Goal: Task Accomplishment & Management: Manage account settings

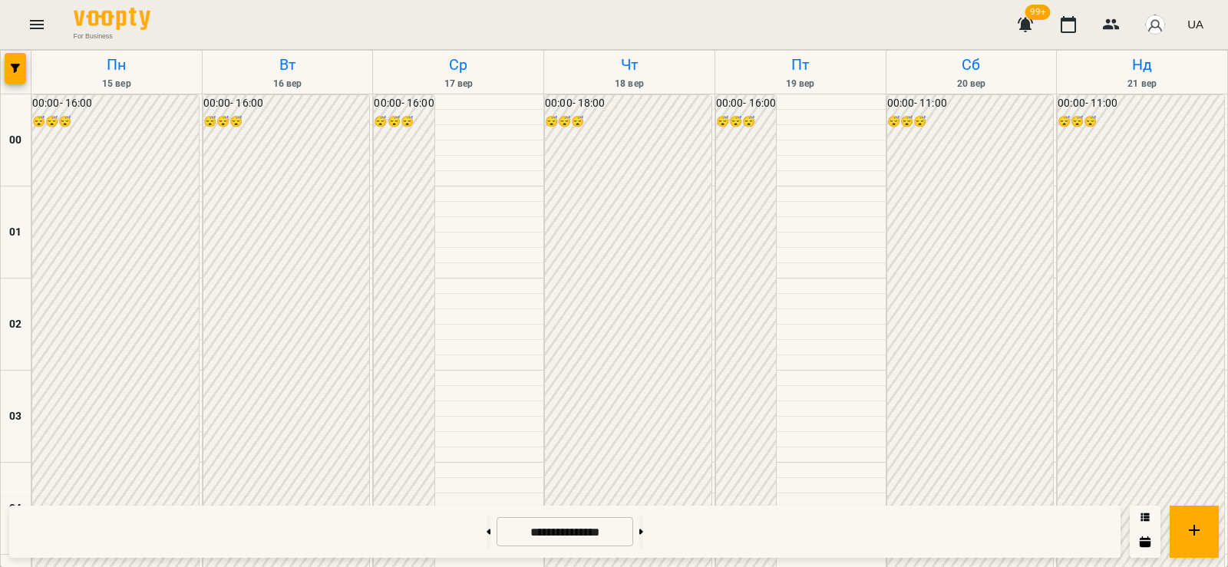
scroll to position [1449, 0]
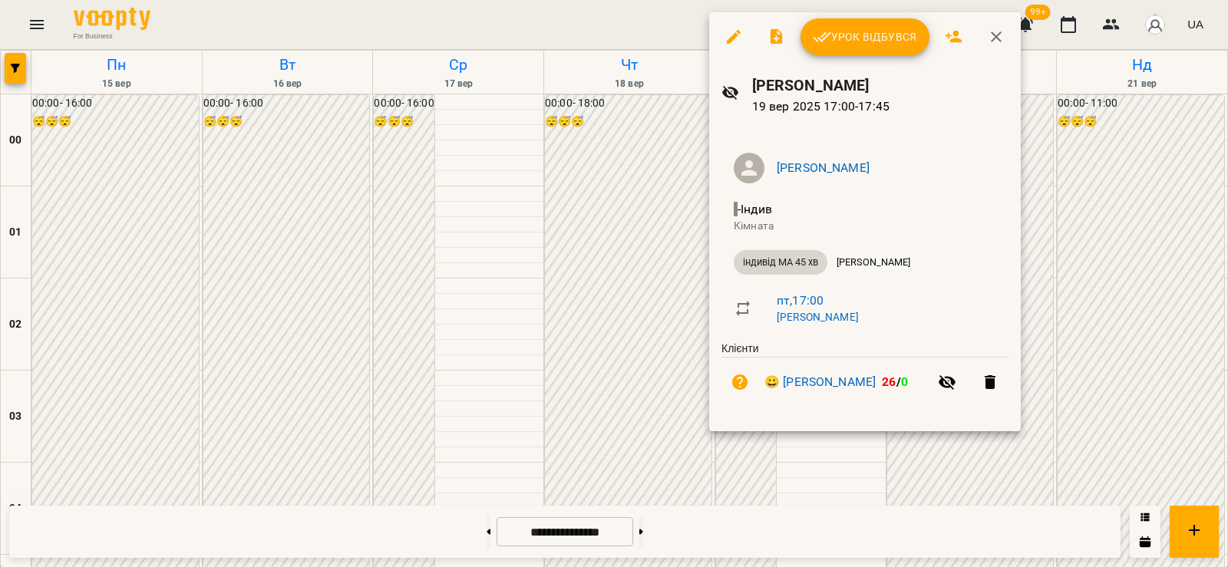
drag, startPoint x: 833, startPoint y: 46, endPoint x: 833, endPoint y: 26, distance: 20.0
click at [833, 39] on span "Урок відбувся" at bounding box center [865, 37] width 104 height 18
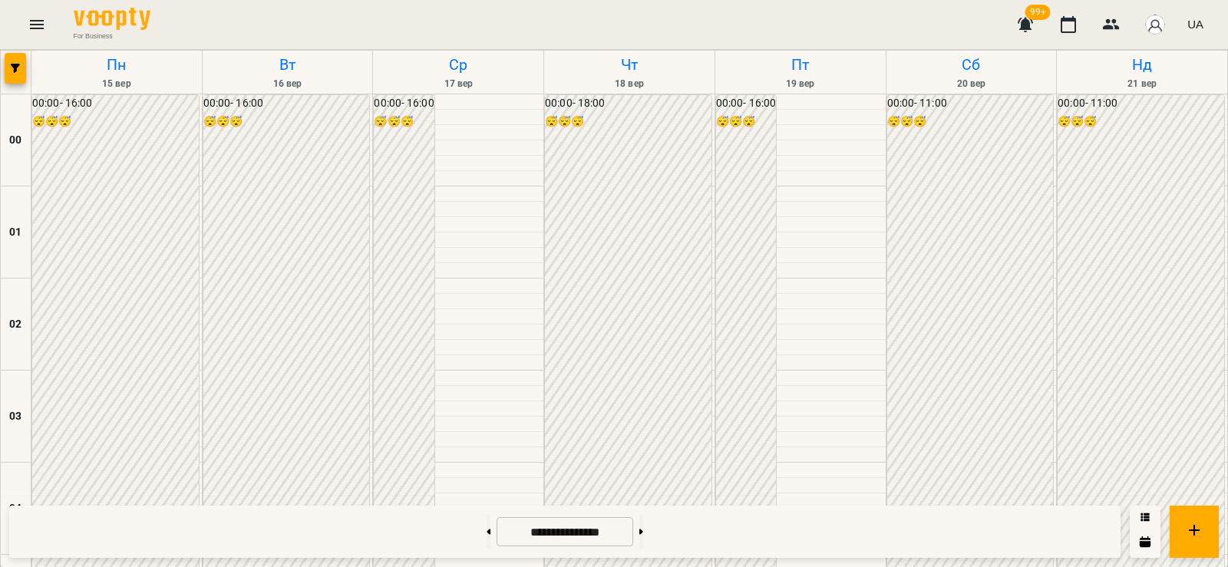
scroll to position [1433, 0]
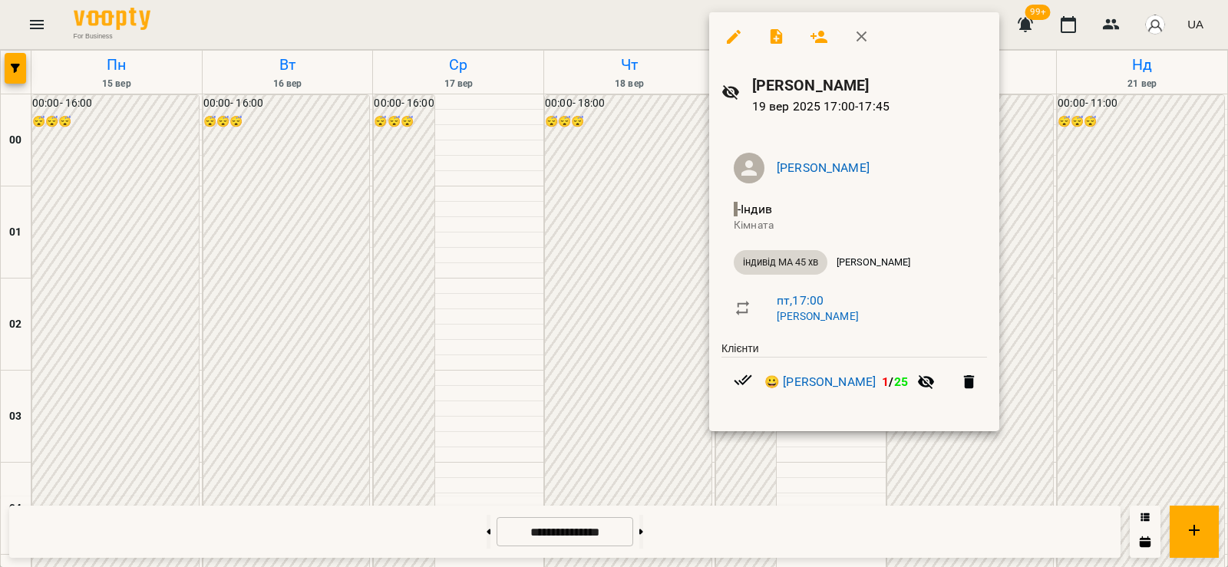
click at [604, 288] on div at bounding box center [614, 283] width 1228 height 567
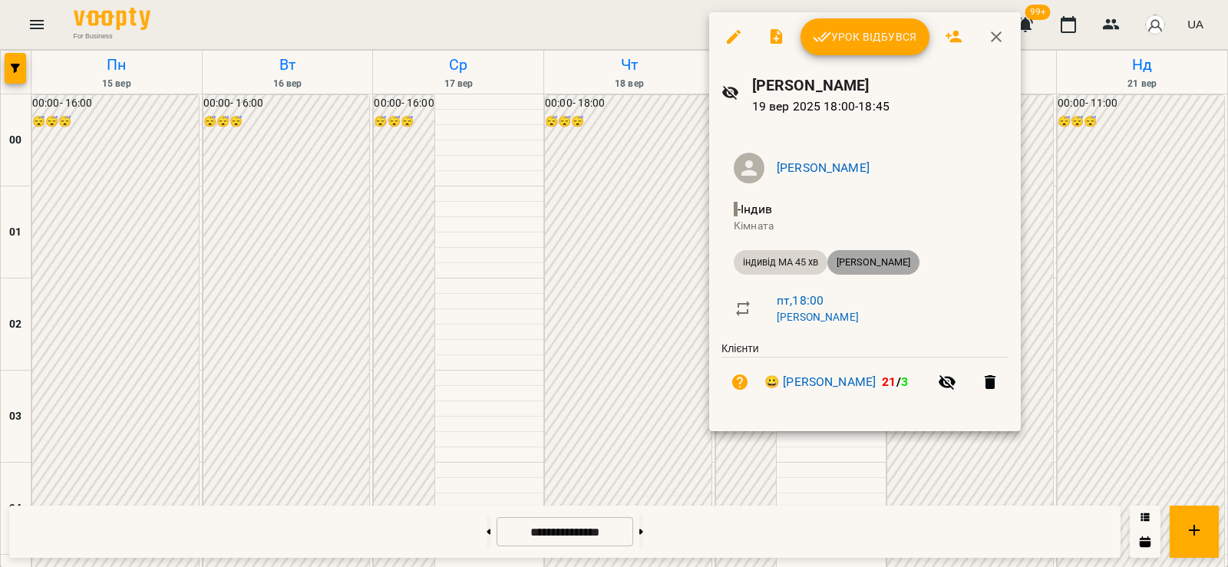
click at [870, 265] on span "[PERSON_NAME]" at bounding box center [874, 263] width 92 height 14
